Goal: Find specific page/section: Find specific page/section

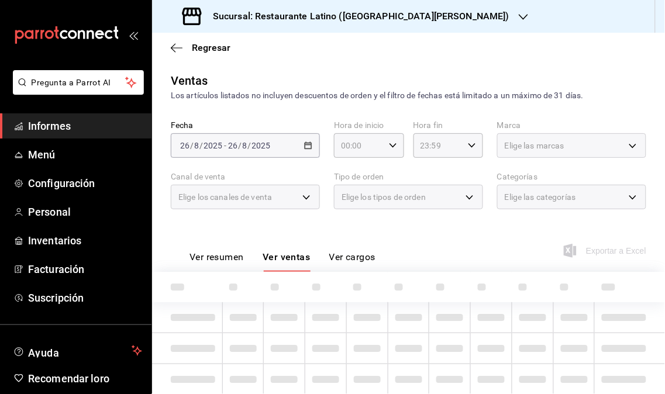
click at [58, 120] on font "Informes" at bounding box center [49, 126] width 43 height 12
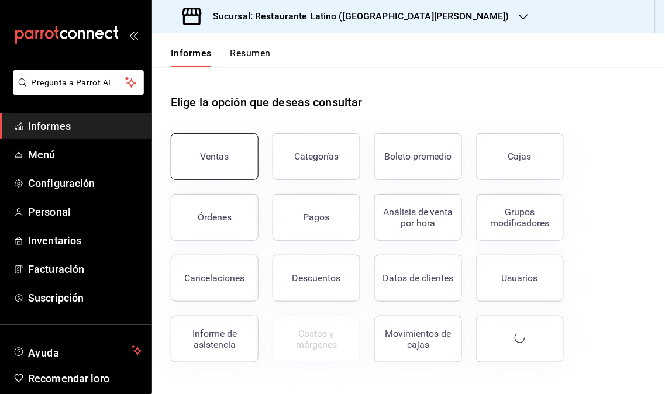
click at [225, 162] on button "Ventas" at bounding box center [215, 156] width 88 height 47
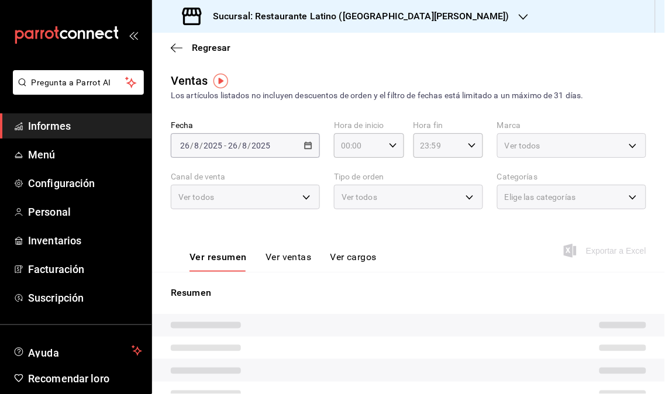
click at [519, 16] on icon "button" at bounding box center [523, 17] width 9 height 6
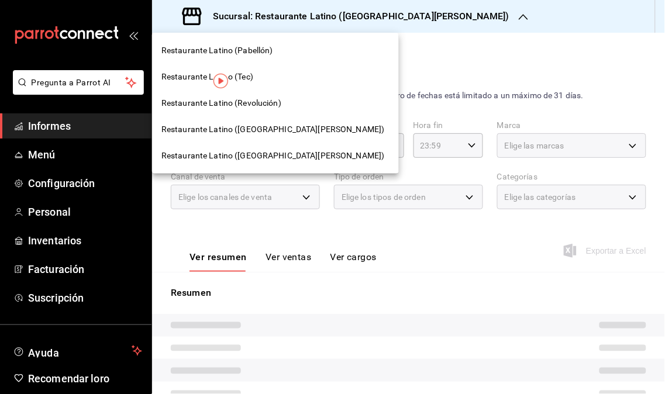
click at [240, 104] on font "Restaurante Latino (Revolución)" at bounding box center [221, 102] width 120 height 9
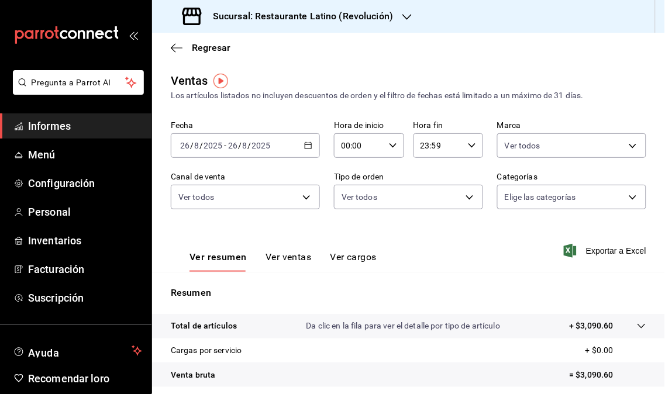
click at [382, 18] on font "Sucursal: Restaurante Latino (Revolución)" at bounding box center [303, 16] width 180 height 11
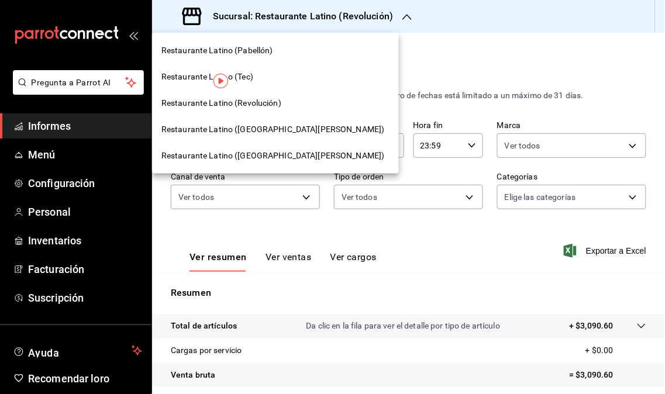
click at [261, 132] on font "Restaurante Latino ([GEOGRAPHIC_DATA][PERSON_NAME])" at bounding box center [272, 129] width 223 height 9
